Goal: Transaction & Acquisition: Purchase product/service

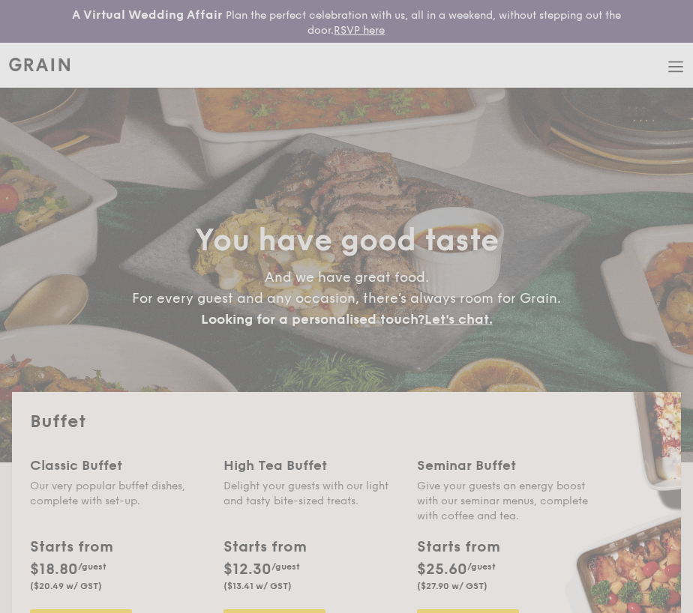
select select
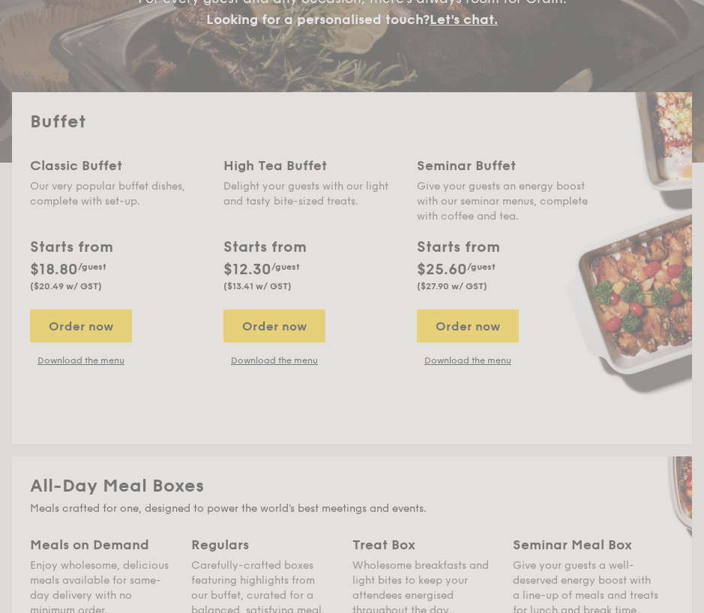
scroll to position [300, 0]
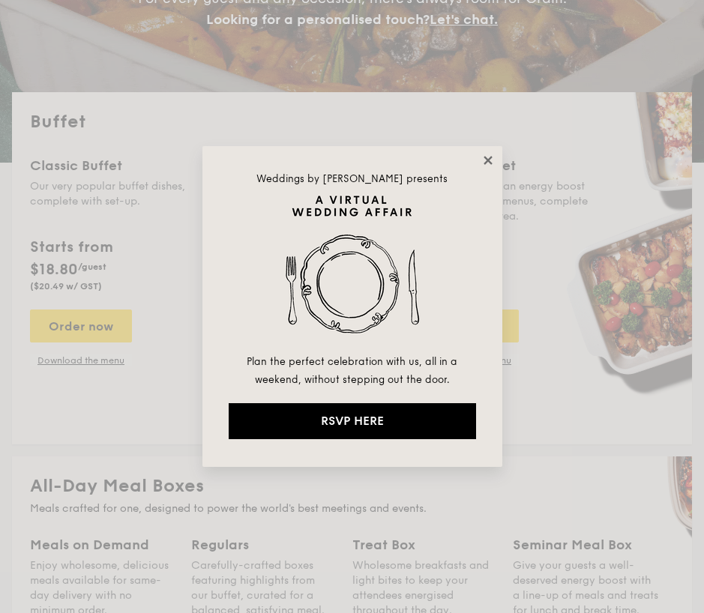
click at [485, 163] on icon at bounding box center [487, 160] width 13 height 13
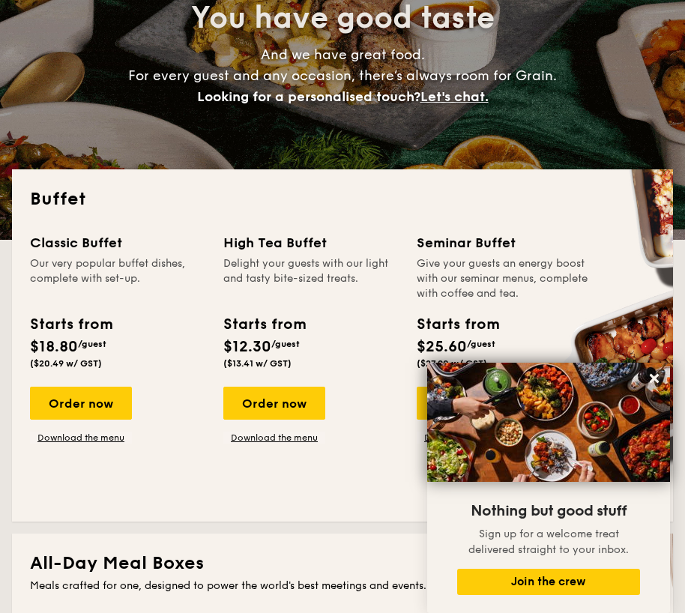
scroll to position [298, 0]
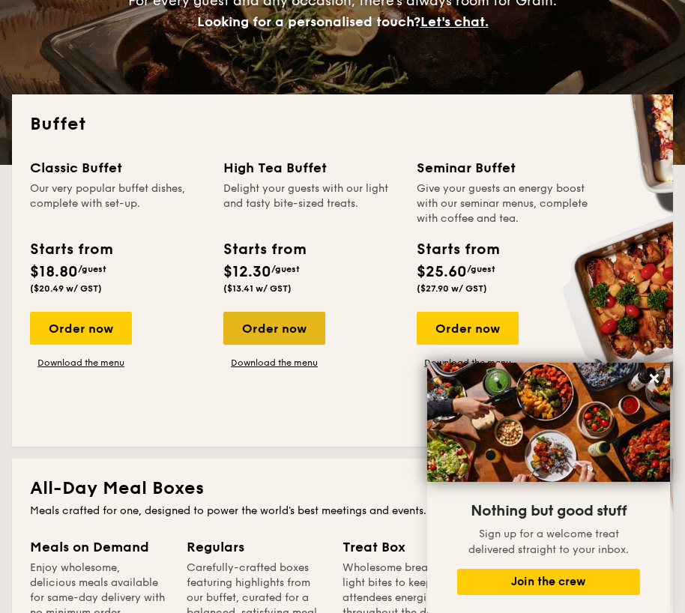
click at [285, 328] on div "Order now" at bounding box center [274, 328] width 102 height 33
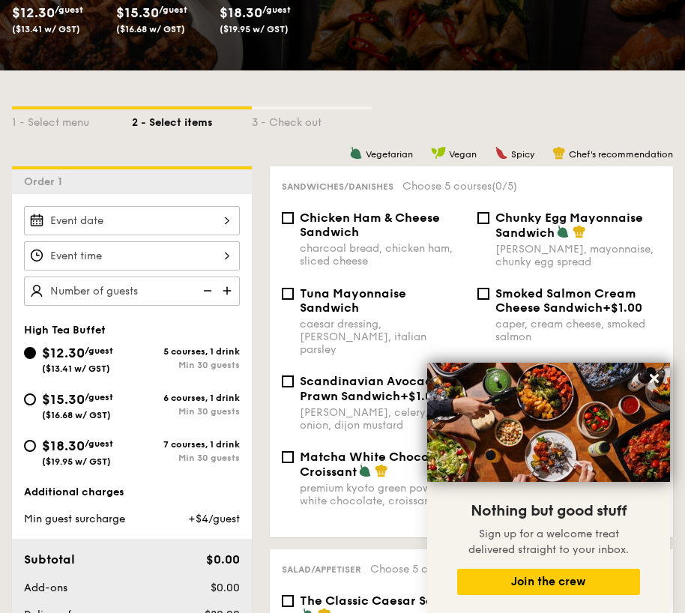
scroll to position [300, 0]
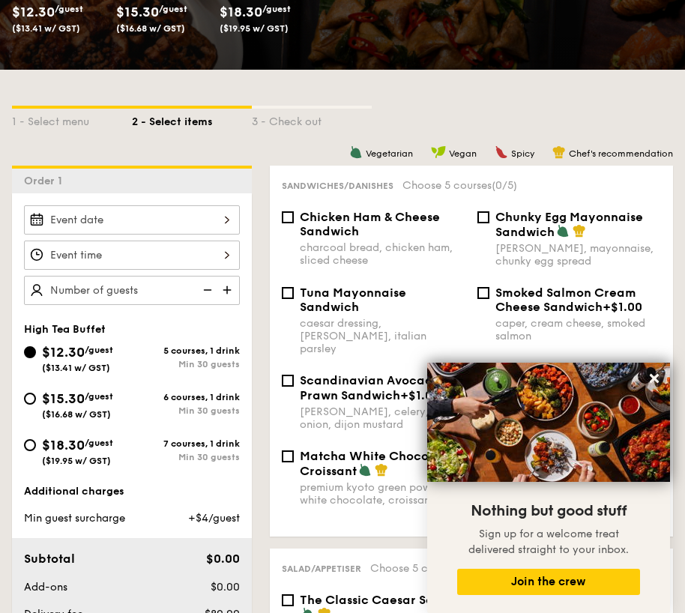
click at [207, 221] on div at bounding box center [132, 219] width 216 height 29
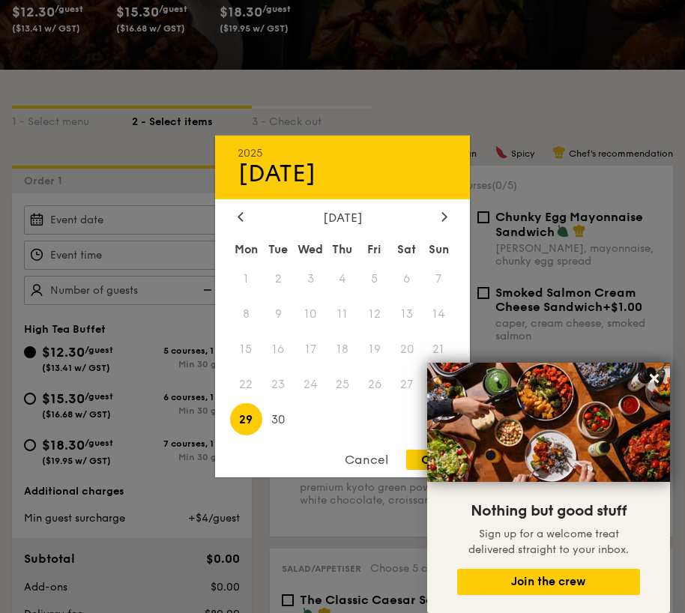
click at [437, 213] on div "[DATE]" at bounding box center [343, 218] width 210 height 14
click at [439, 218] on div at bounding box center [444, 218] width 13 height 14
click at [653, 378] on icon at bounding box center [654, 378] width 9 height 9
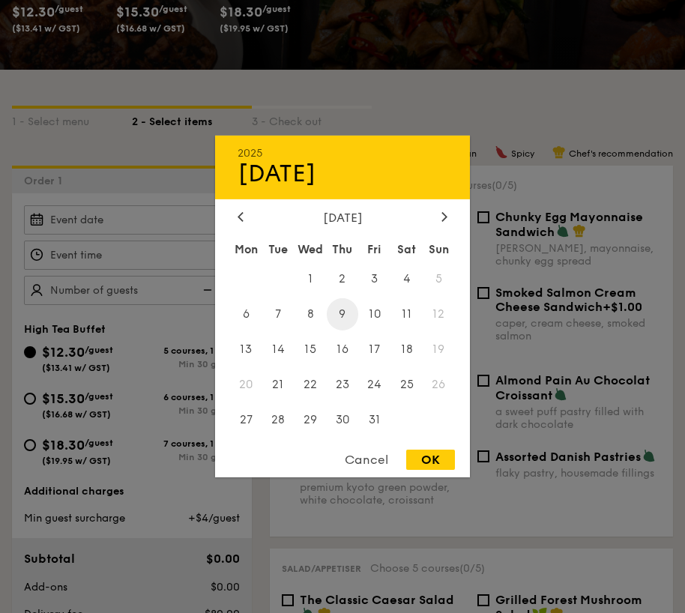
click at [347, 316] on span "9" at bounding box center [343, 314] width 32 height 32
click at [434, 466] on div "OK" at bounding box center [430, 460] width 49 height 20
type input "[DATE]"
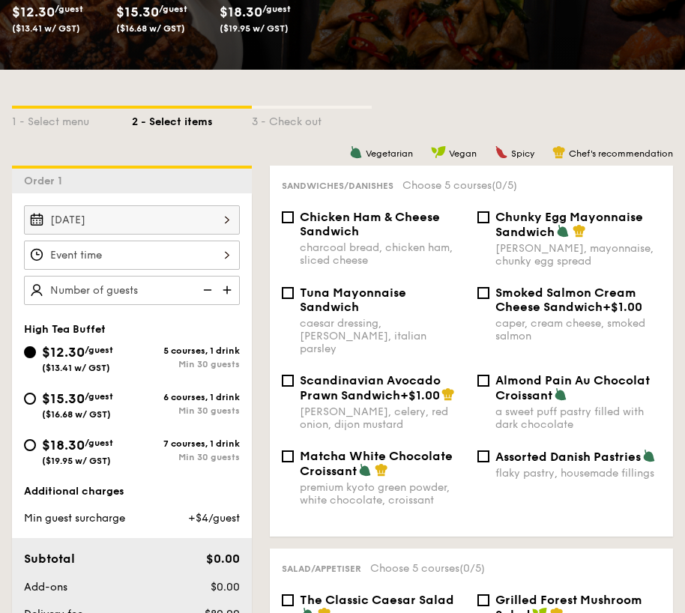
click at [528, 373] on span "Almond Pain Au Chocolat Croissant" at bounding box center [573, 387] width 154 height 29
click at [490, 375] on input "Almond Pain Au Chocolat Croissant a sweet puff pastry filled with dark chocolate" at bounding box center [484, 381] width 12 height 12
checkbox input "true"
click at [400, 245] on div "charcoal bread, chicken ham, sliced cheese" at bounding box center [383, 253] width 166 height 25
click at [294, 223] on input "Chicken Ham & Cheese Sandwich charcoal bread, chicken ham, sliced cheese" at bounding box center [288, 217] width 12 height 12
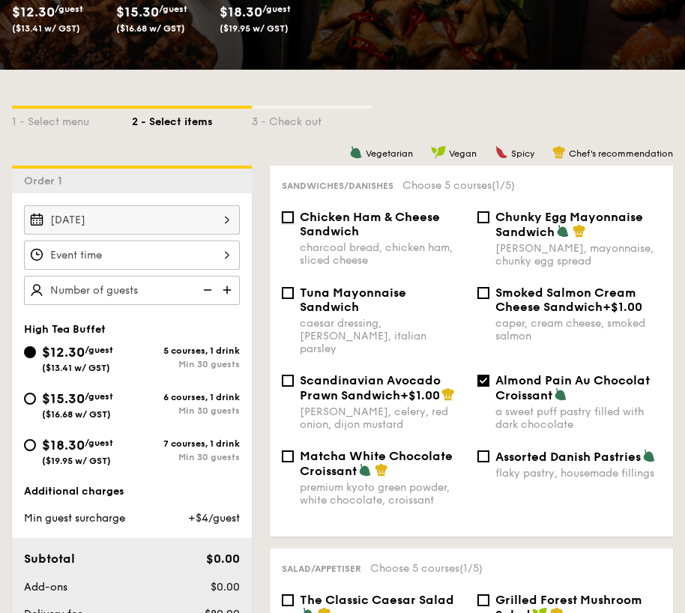
checkbox input "true"
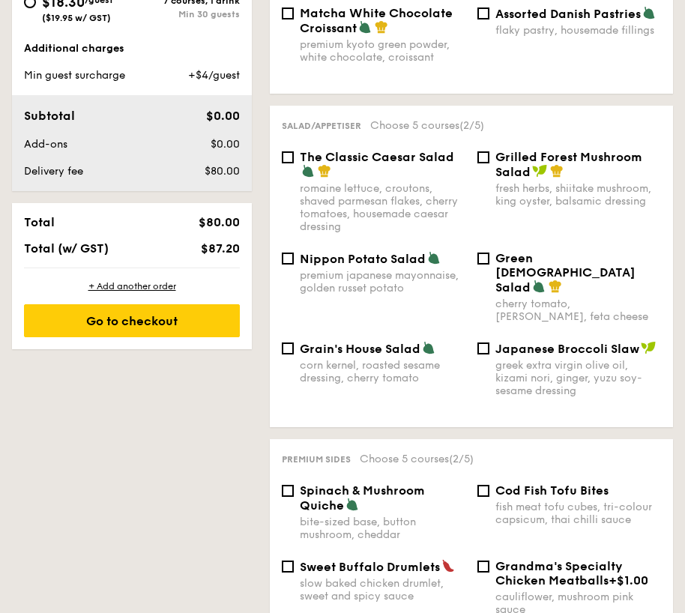
scroll to position [748, 0]
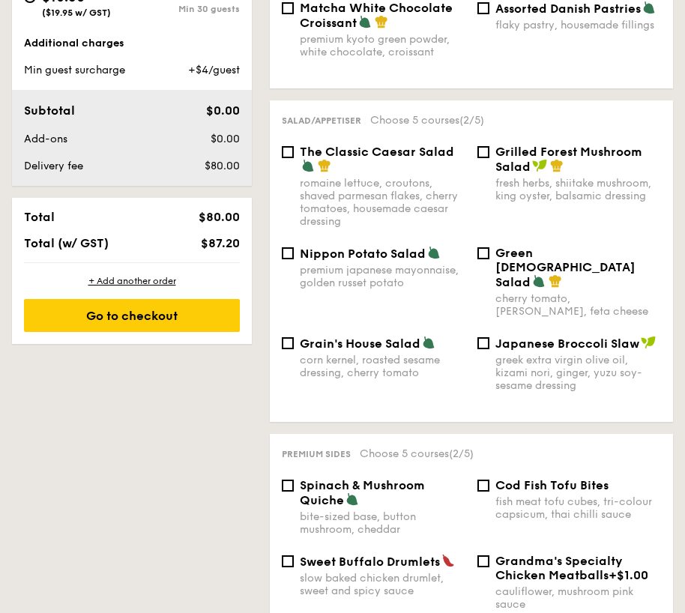
click at [450, 186] on div "romaine lettuce, croutons, shaved parmesan flakes, cherry tomatoes, housemade c…" at bounding box center [383, 202] width 166 height 51
click at [294, 158] on input "The Classic Caesar Salad romaine lettuce, croutons, shaved parmesan flakes, che…" at bounding box center [288, 152] width 12 height 12
checkbox input "true"
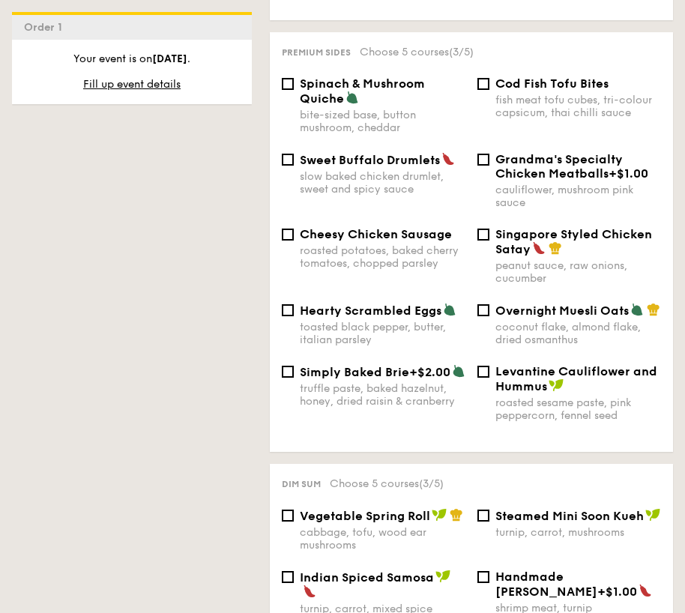
scroll to position [1145, 0]
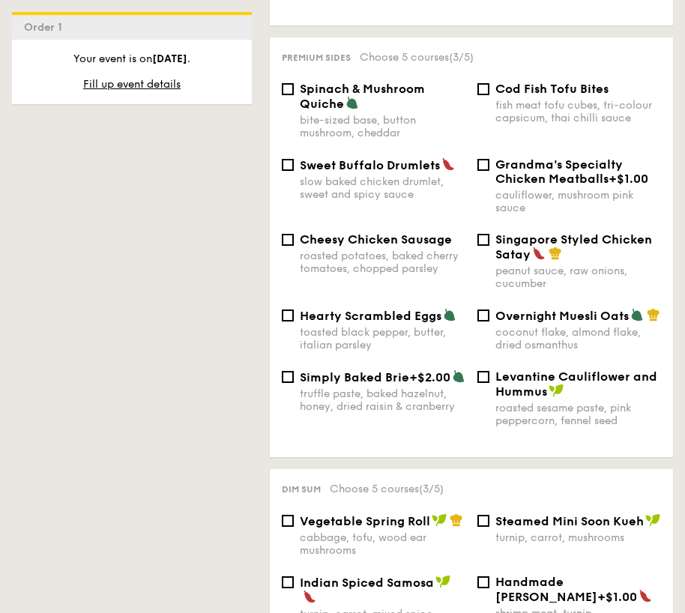
click at [610, 99] on div "fish meat tofu cubes, tri-colour capsicum, thai chilli sauce" at bounding box center [579, 111] width 166 height 25
click at [490, 83] on input "Cod Fish Tofu Bites fish meat tofu cubes, tri-colour capsicum, thai chilli sauce" at bounding box center [484, 89] width 12 height 12
checkbox input "true"
click at [622, 265] on div "peanut sauce, raw onions, cucumber" at bounding box center [579, 277] width 166 height 25
click at [490, 234] on input "Singapore Styled Chicken Satay peanut sauce, raw onions, cucumber" at bounding box center [484, 240] width 12 height 12
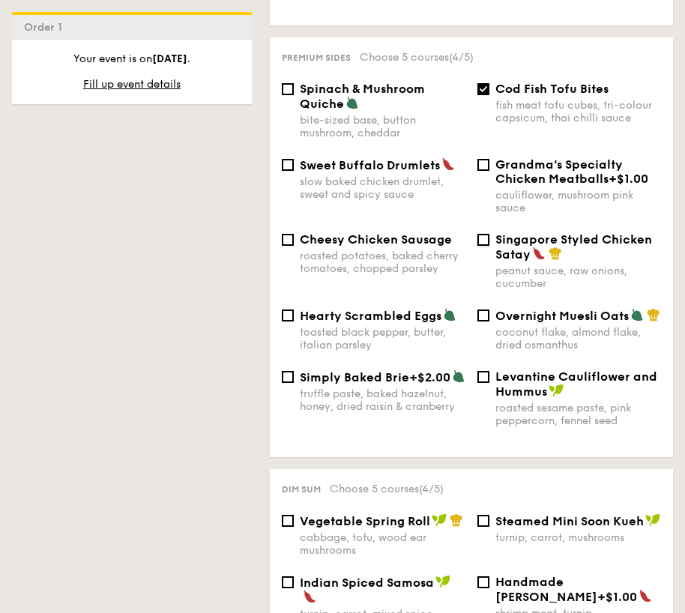
checkbox input "true"
click at [559, 99] on div "fish meat tofu cubes, tri-colour capsicum, thai chilli sauce" at bounding box center [579, 111] width 166 height 25
click at [490, 83] on input "Cod Fish Tofu Bites fish meat tofu cubes, tri-colour capsicum, thai chilli sauce" at bounding box center [484, 89] width 12 height 12
checkbox input "false"
drag, startPoint x: 685, startPoint y: 204, endPoint x: 689, endPoint y: 235, distance: 31.1
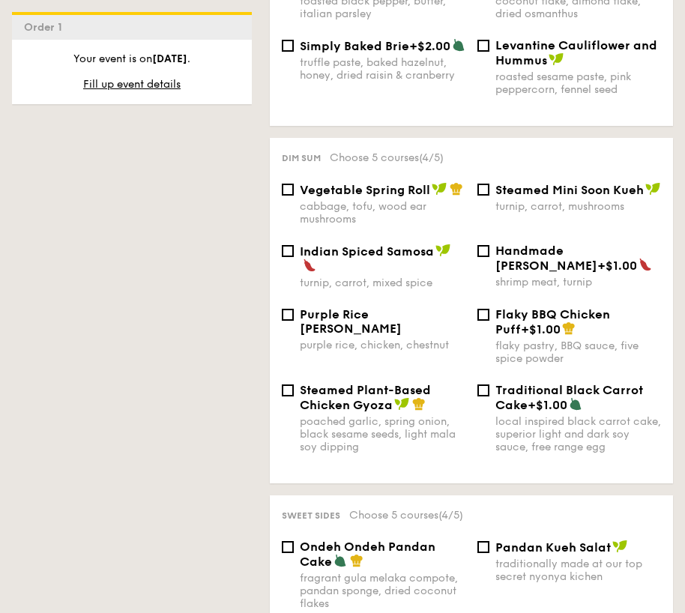
scroll to position [1451, 0]
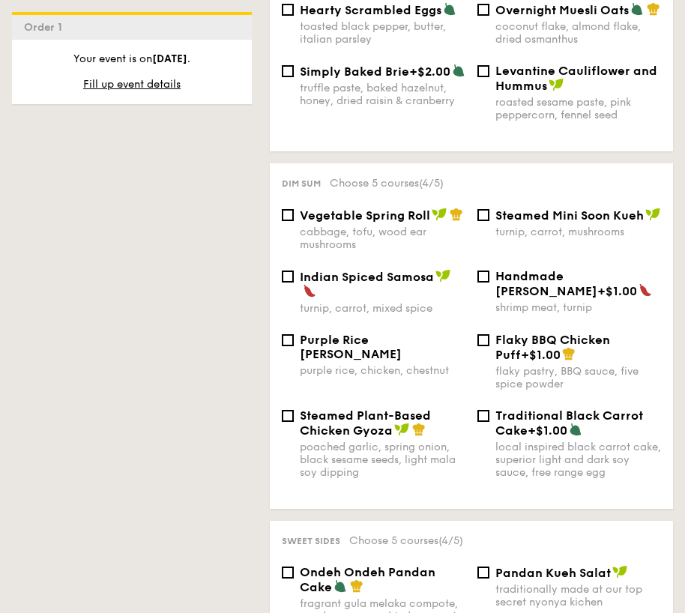
click at [496, 226] on div "turnip, carrot, mushrooms" at bounding box center [579, 232] width 166 height 13
click at [490, 209] on input "Steamed Mini Soon Kueh turnip, carrot, mushrooms" at bounding box center [484, 215] width 12 height 12
checkbox input "true"
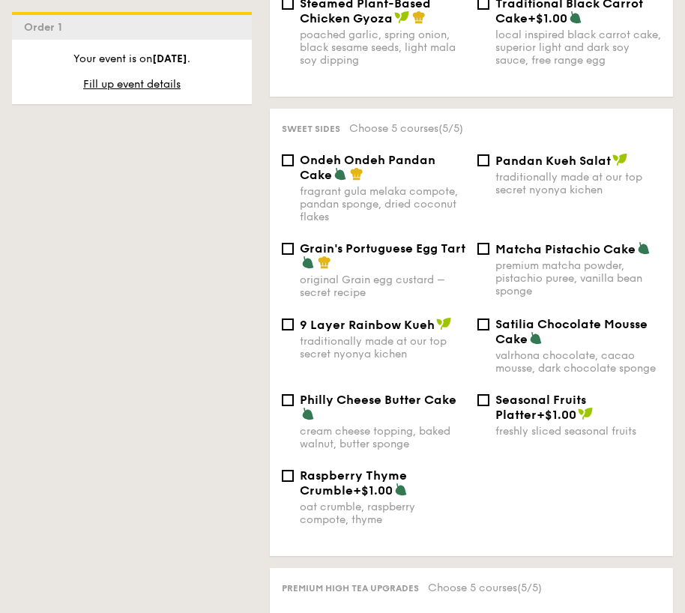
scroll to position [1879, 0]
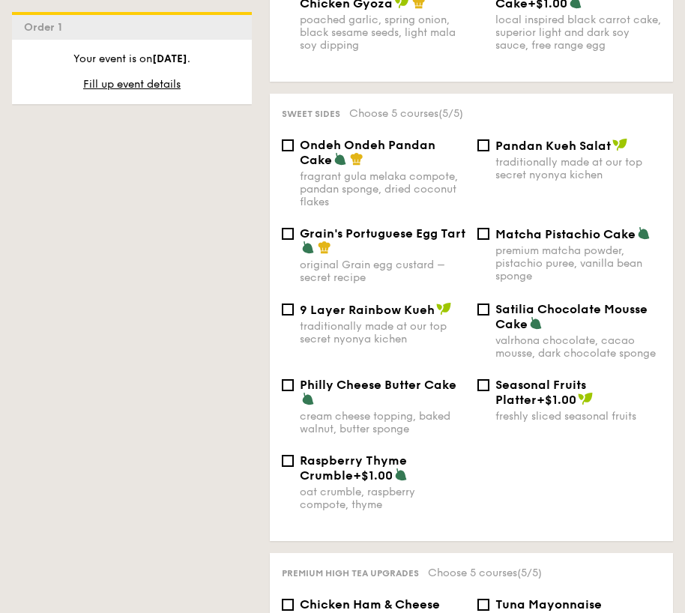
click at [415, 259] on div "original Grain egg custard – secret recipe" at bounding box center [383, 271] width 166 height 25
click at [294, 228] on input "Grain's Portuguese Egg Tart original Grain egg custard – secret recipe" at bounding box center [288, 234] width 12 height 12
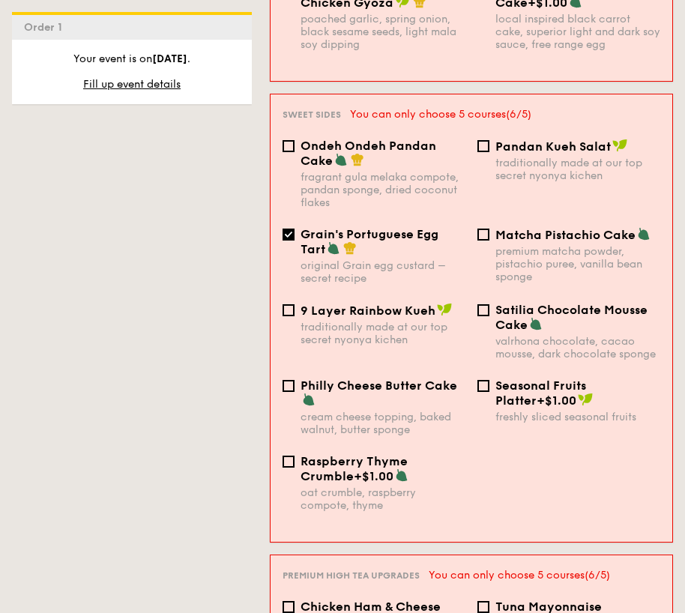
click at [349, 227] on div "Grain's Portuguese Egg Tart" at bounding box center [383, 241] width 165 height 29
click at [295, 229] on input "Grain's Portuguese Egg Tart original Grain egg custard – secret recipe" at bounding box center [289, 235] width 12 height 12
checkbox input "false"
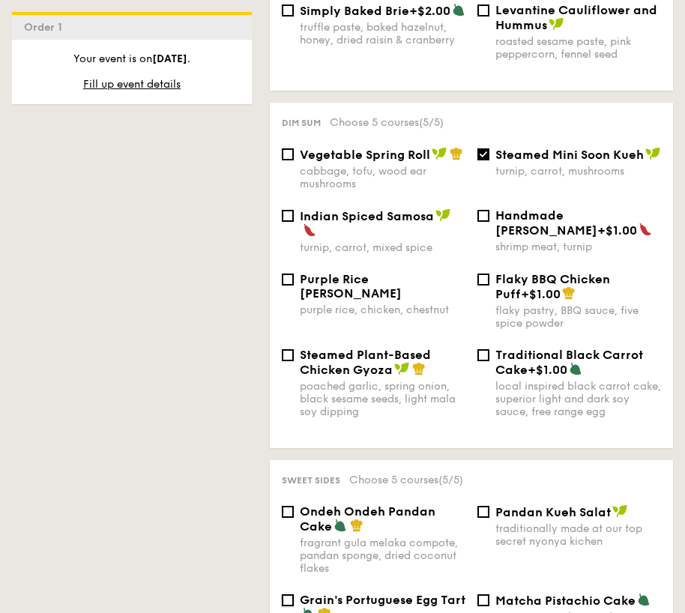
scroll to position [1451, 0]
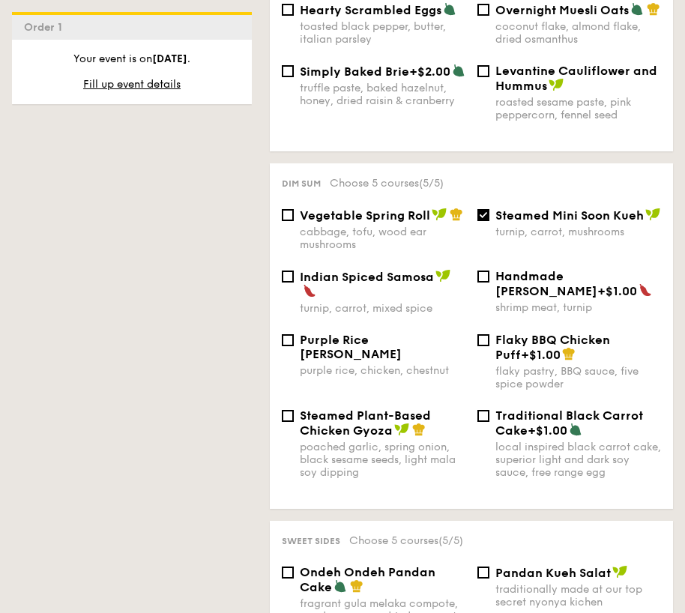
click at [609, 226] on div "turnip, carrot, mushrooms" at bounding box center [579, 232] width 166 height 13
click at [490, 209] on input "Steamed Mini Soon Kueh turnip, carrot, mushrooms" at bounding box center [484, 215] width 12 height 12
checkbox input "false"
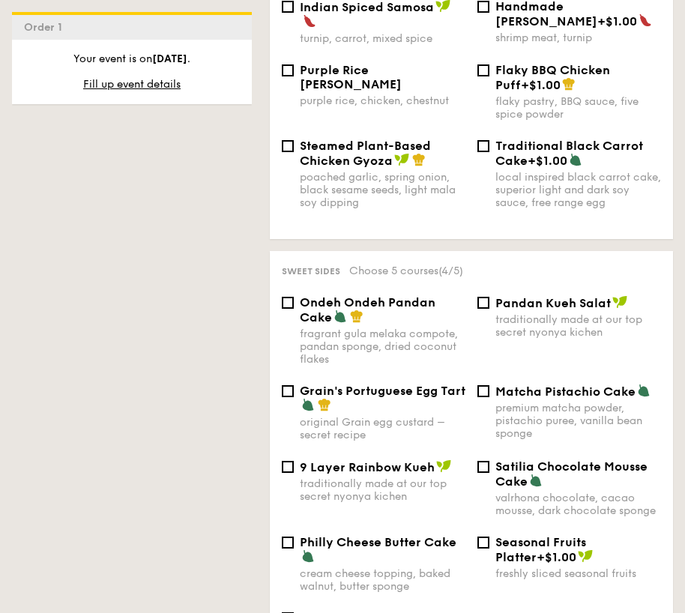
scroll to position [1823, 0]
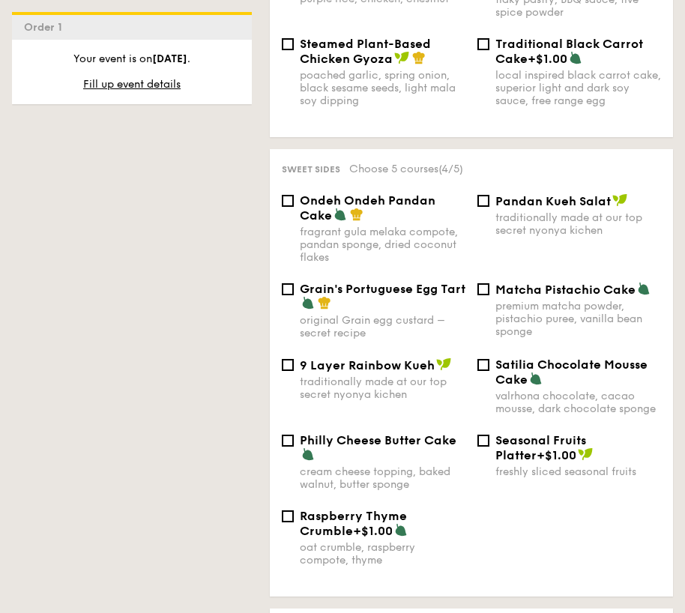
click at [409, 282] on span "Grain's Portuguese Egg Tart" at bounding box center [383, 289] width 166 height 14
click at [294, 283] on input "Grain's Portuguese Egg Tart original Grain egg custard – secret recipe" at bounding box center [288, 289] width 12 height 12
checkbox input "true"
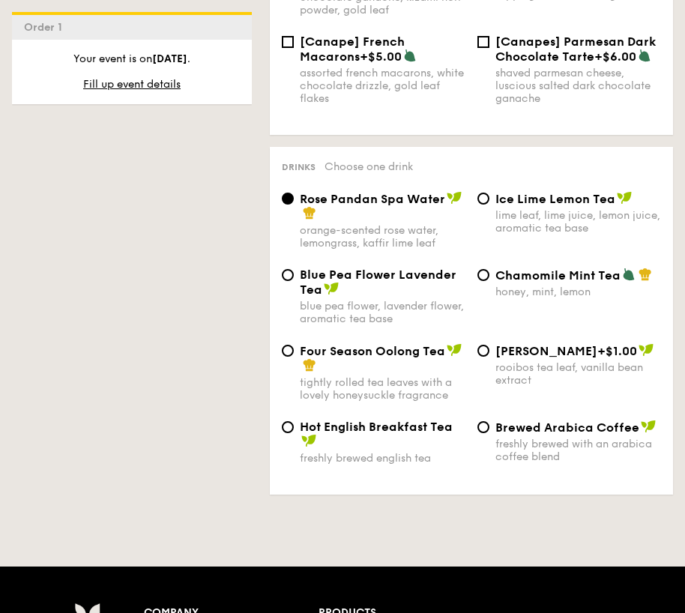
scroll to position [2933, 0]
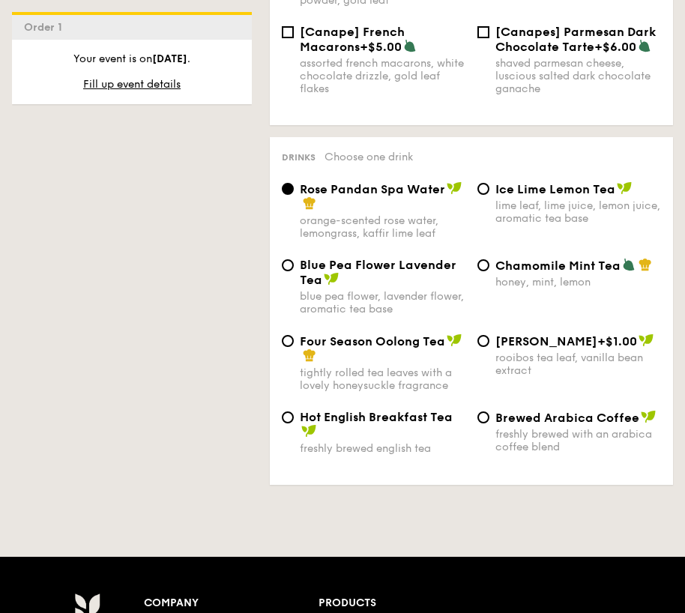
drag, startPoint x: 406, startPoint y: 206, endPoint x: 451, endPoint y: 248, distance: 62.1
click at [406, 258] on div "Blue Pea Flower Lavender Tea blue pea flower, lavender flower, aromatic tea base" at bounding box center [383, 287] width 166 height 58
click at [294, 259] on input "Blue Pea Flower Lavender Tea blue pea flower, lavender flower, aromatic tea base" at bounding box center [288, 265] width 12 height 12
radio input "true"
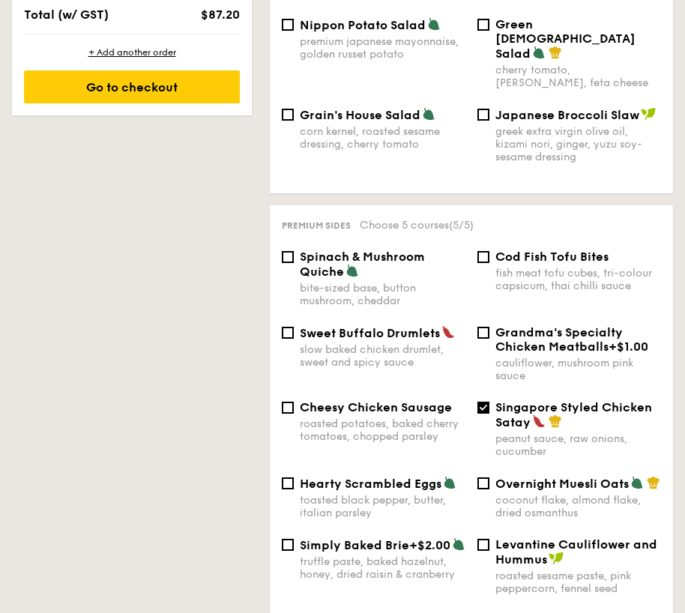
scroll to position [340, 0]
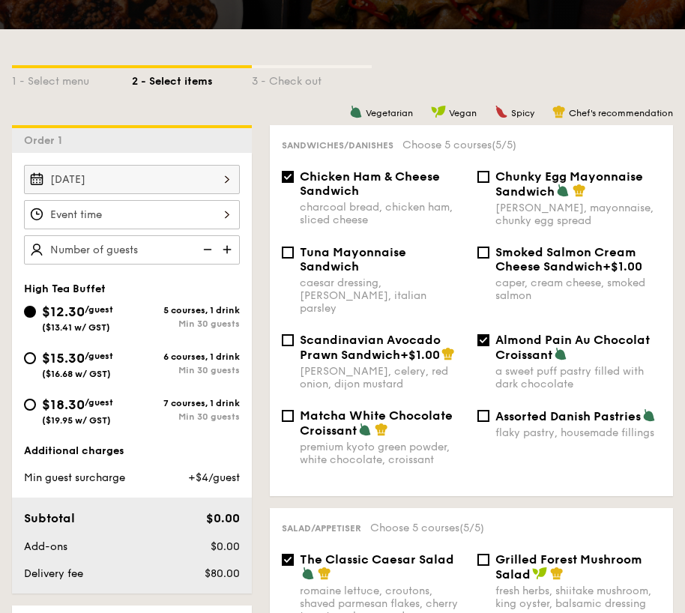
click at [215, 217] on div at bounding box center [132, 214] width 216 height 29
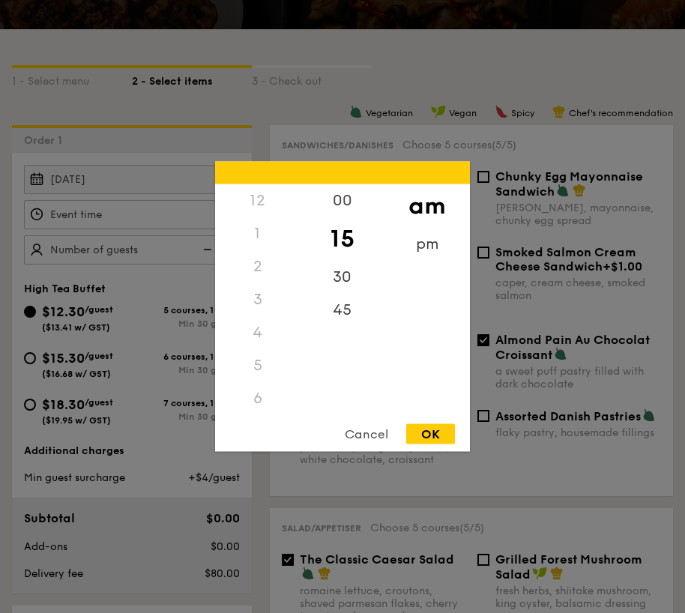
scroll to position [132, 0]
click at [360, 279] on div "30" at bounding box center [342, 282] width 85 height 43
click at [429, 436] on div "OK" at bounding box center [430, 434] width 49 height 20
type input "9:30AM"
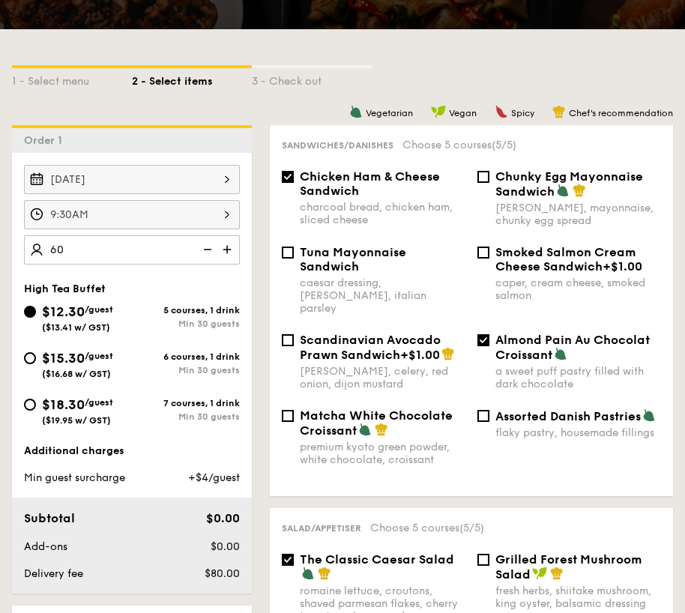
type input "60 guests"
click at [146, 302] on div "$12.30 /guest ($13.41 w/ GST) 5 courses, 1 drink Min 30 guests" at bounding box center [132, 316] width 216 height 31
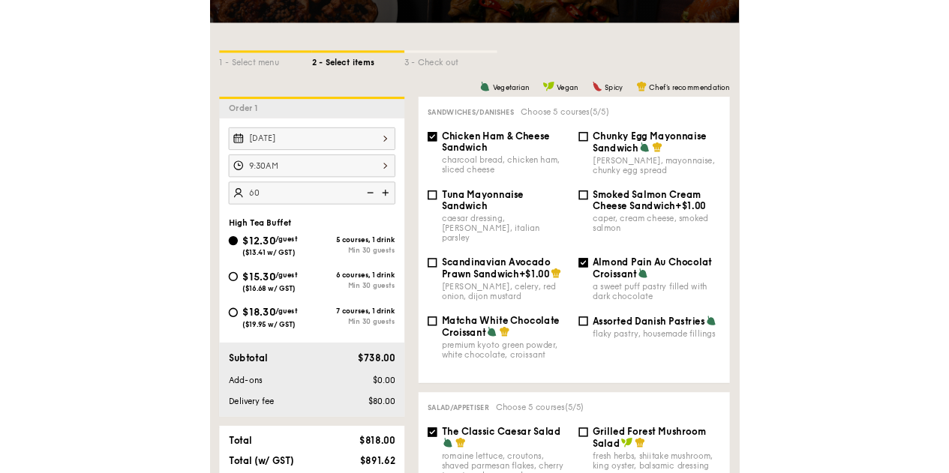
scroll to position [490, 0]
